Goal: Obtain resource: Download file/media

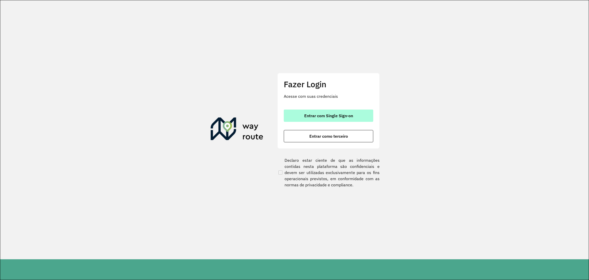
click at [323, 117] on span "Entrar com Single Sign-on" at bounding box center [328, 116] width 49 height 4
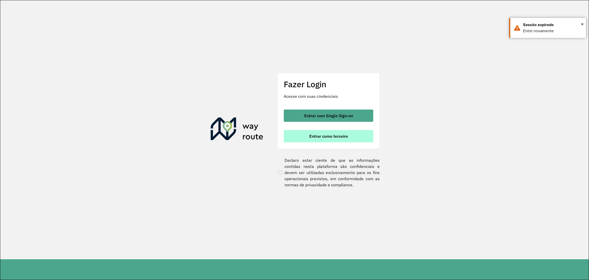
click at [313, 140] on button "Entrar como terceiro" at bounding box center [329, 136] width 90 height 12
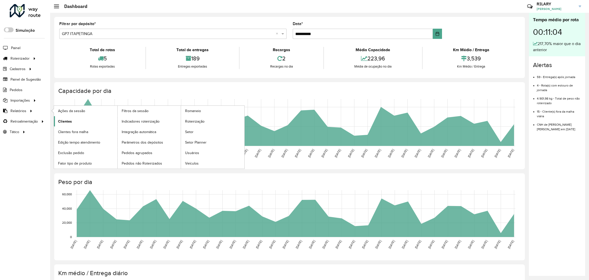
click at [63, 123] on span "Clientes" at bounding box center [65, 121] width 14 height 5
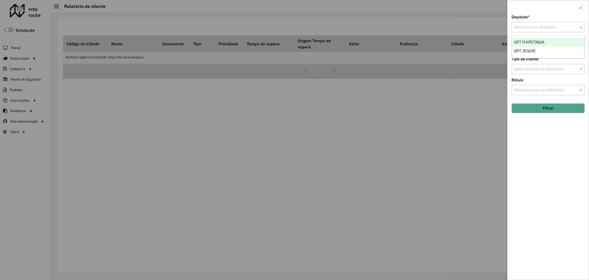
click at [526, 30] on div "Selecione um depósito" at bounding box center [548, 27] width 73 height 10
click at [521, 49] on span "GP7 JEQUIE" at bounding box center [525, 51] width 22 height 4
click at [542, 106] on button "Filtrar" at bounding box center [548, 108] width 73 height 10
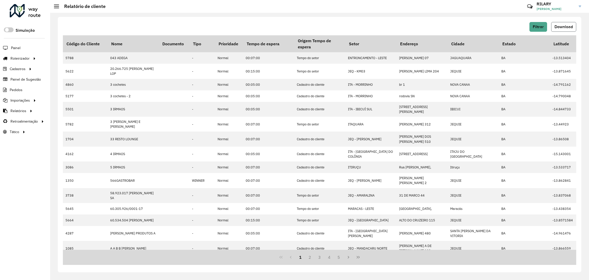
click at [560, 28] on span "Download" at bounding box center [564, 27] width 18 height 4
